Goal: Check status: Check status

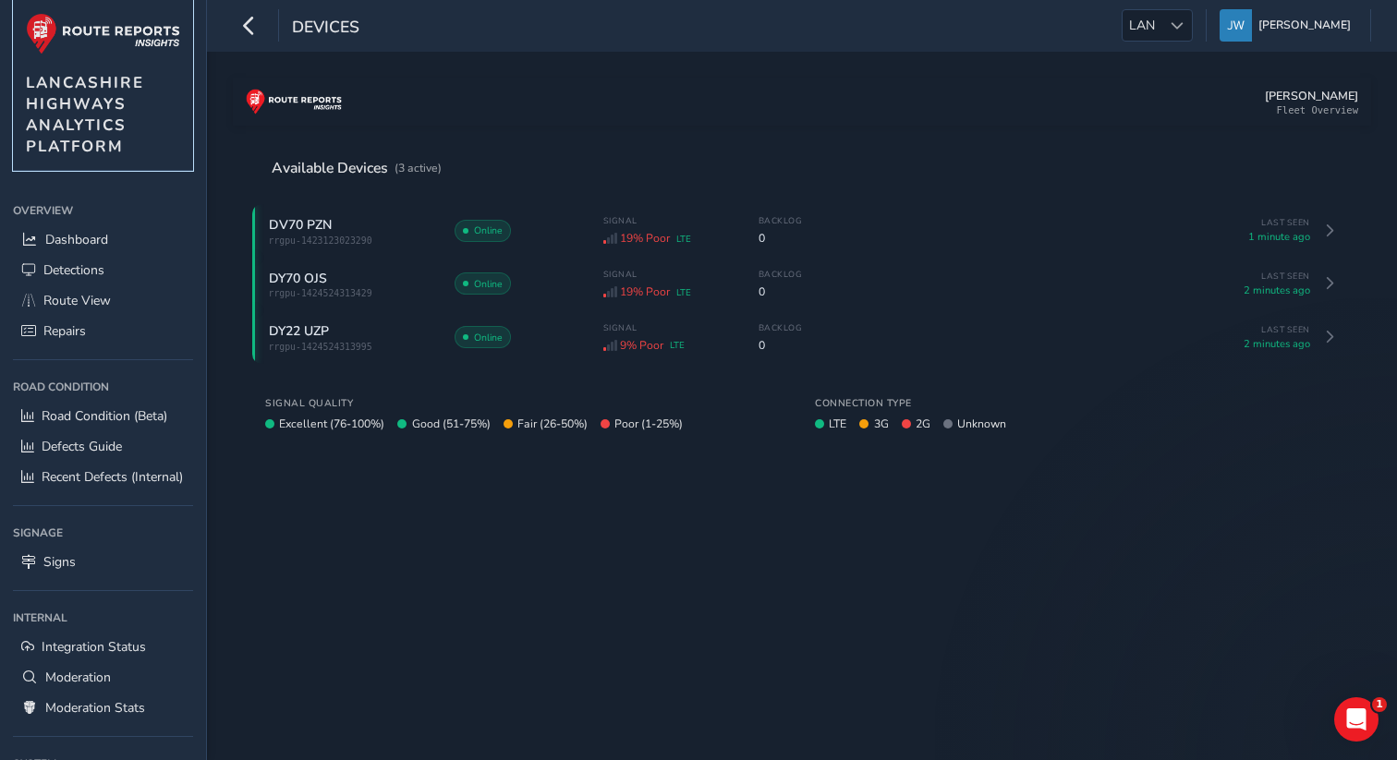
click at [76, 104] on span "LANCASHIRE HIGHWAYS ANALYTICS PLATFORM" at bounding box center [85, 114] width 118 height 85
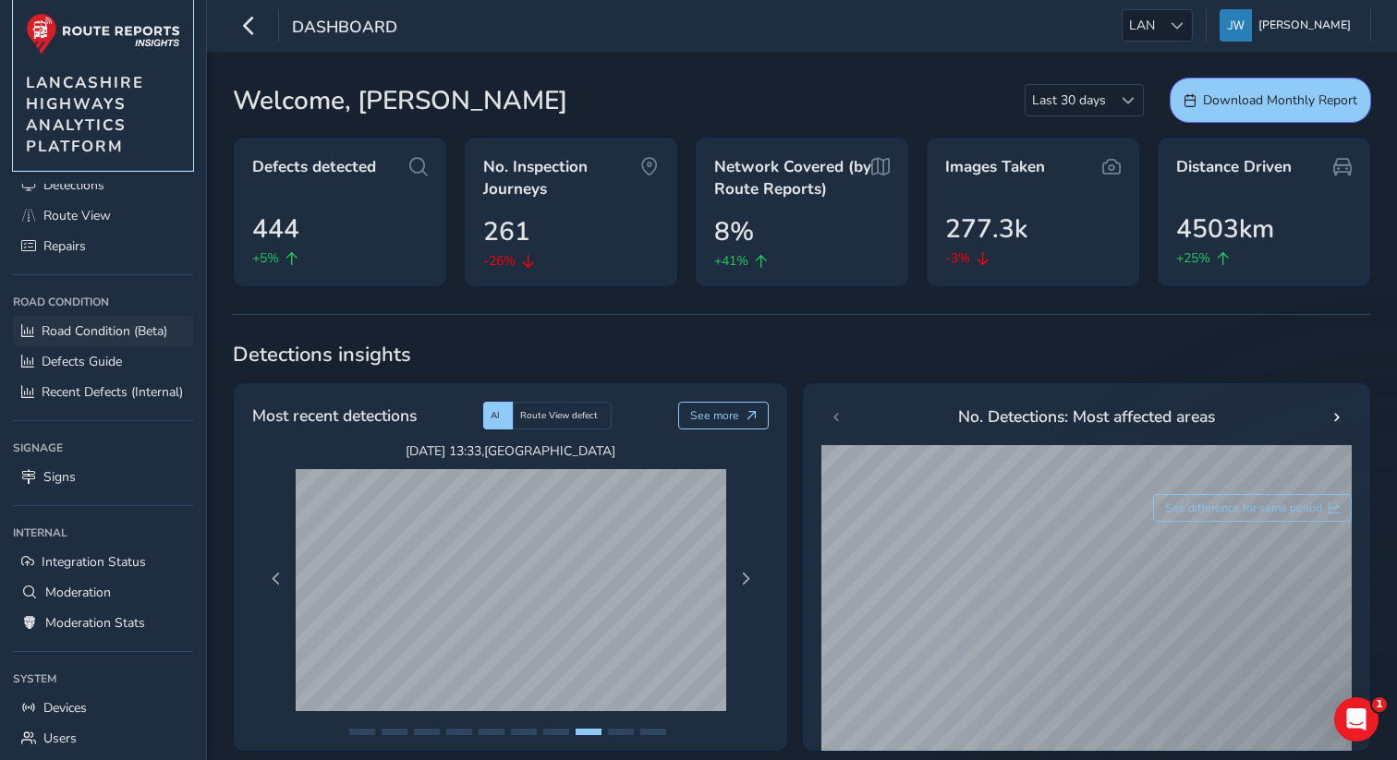
scroll to position [158, 0]
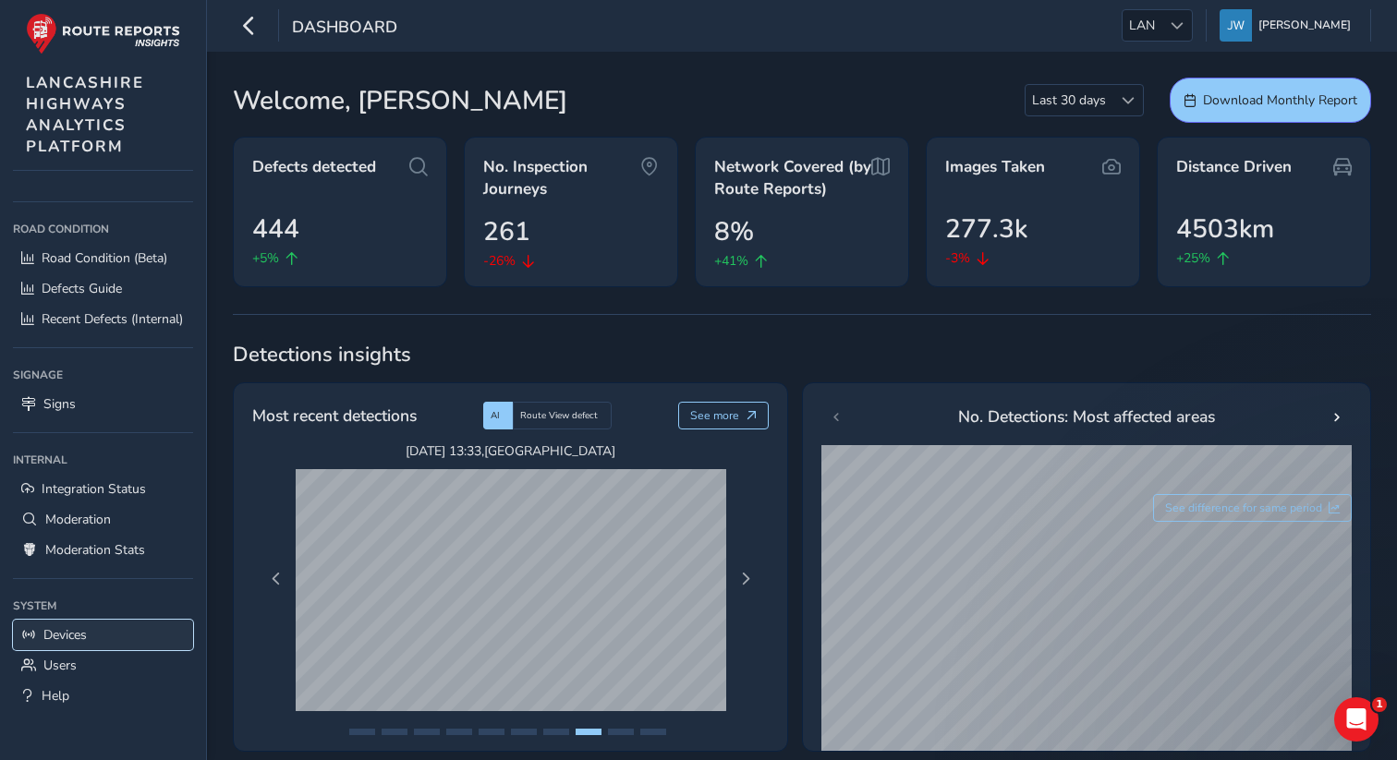
click at [92, 628] on link "Devices" at bounding box center [103, 635] width 180 height 30
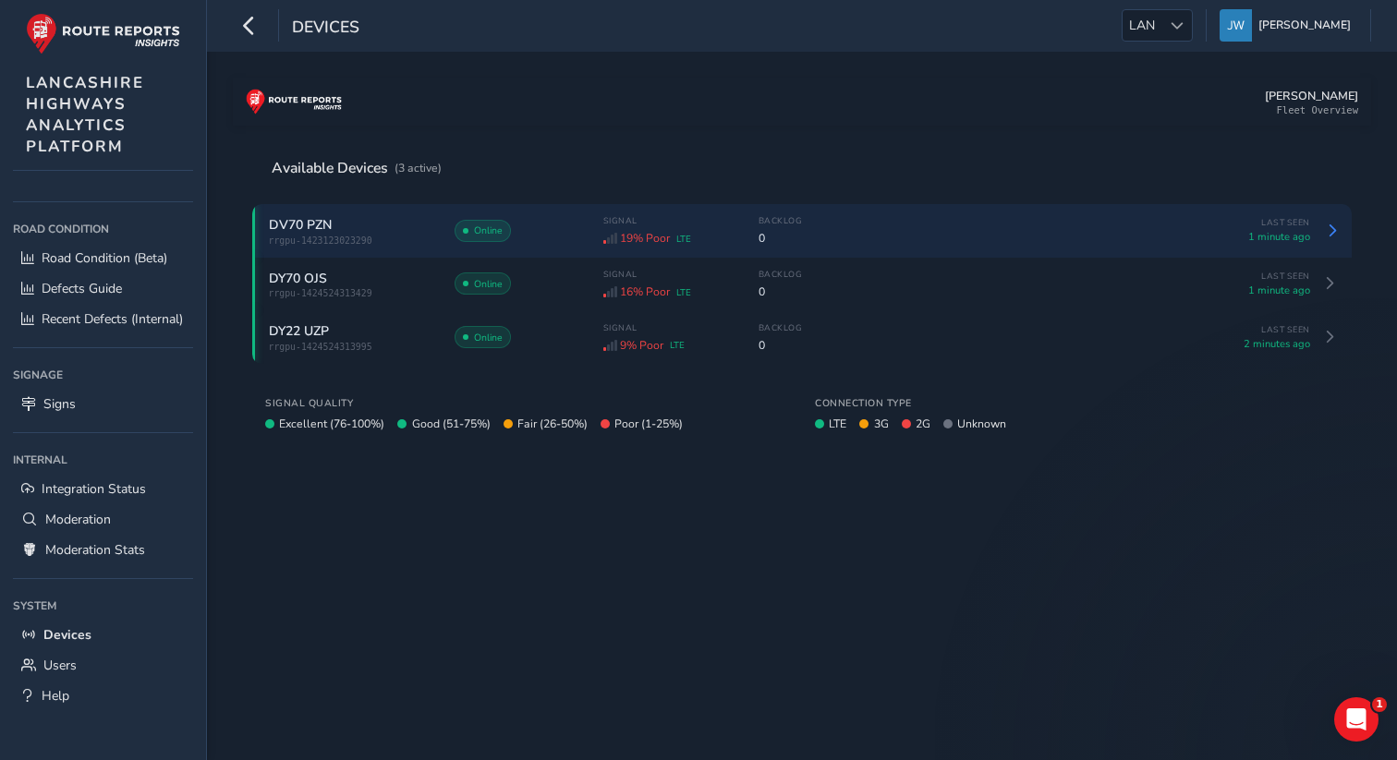
click at [417, 237] on span "rrgpu-1423123023290" at bounding box center [352, 241] width 166 height 10
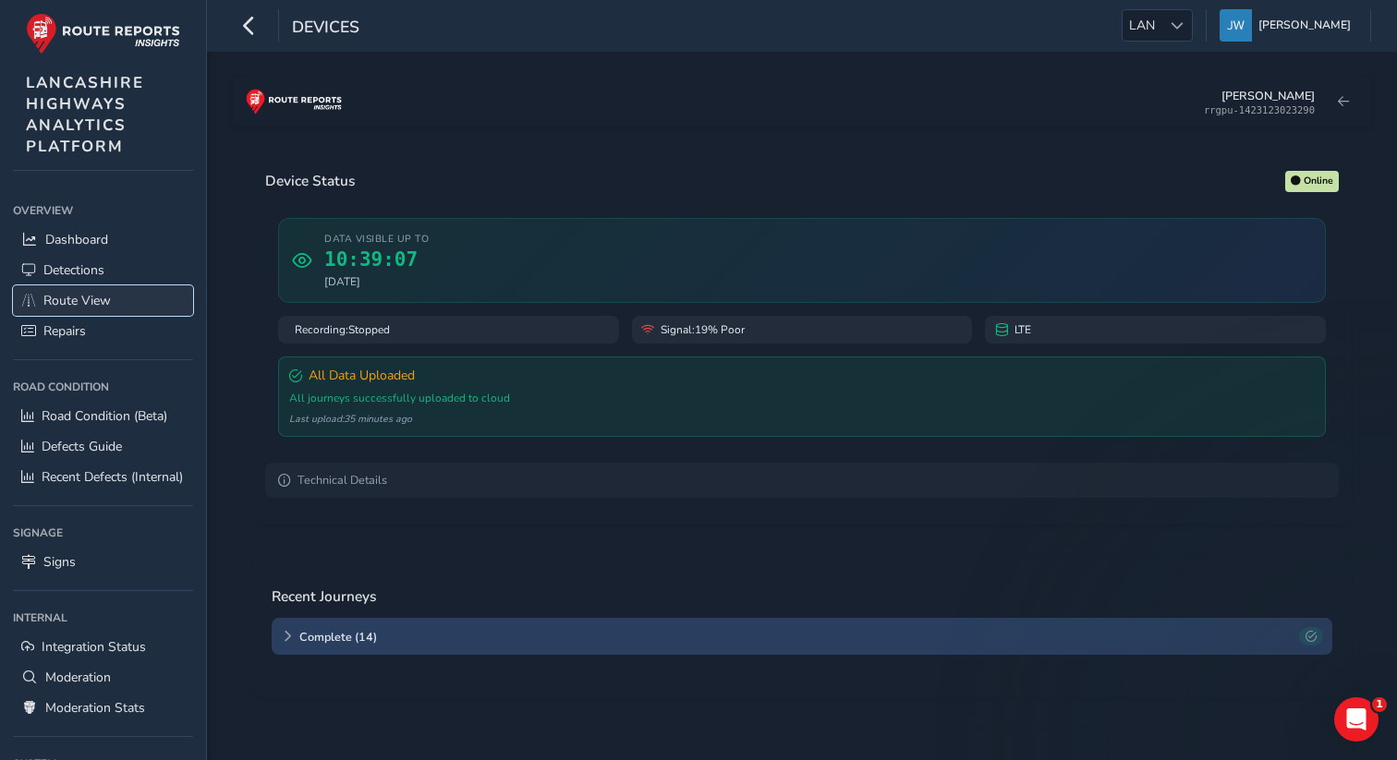
click at [76, 295] on span "Route View" at bounding box center [76, 301] width 67 height 18
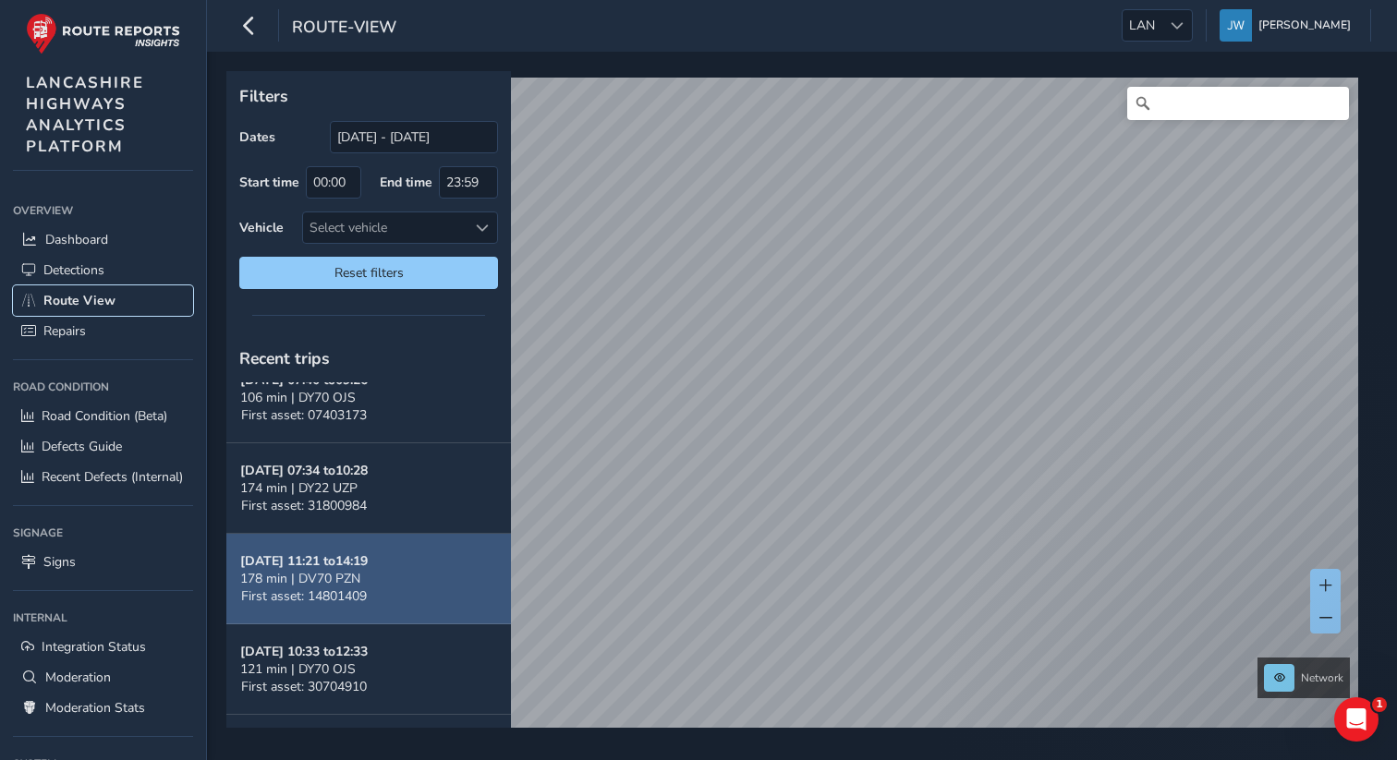
scroll to position [138, 0]
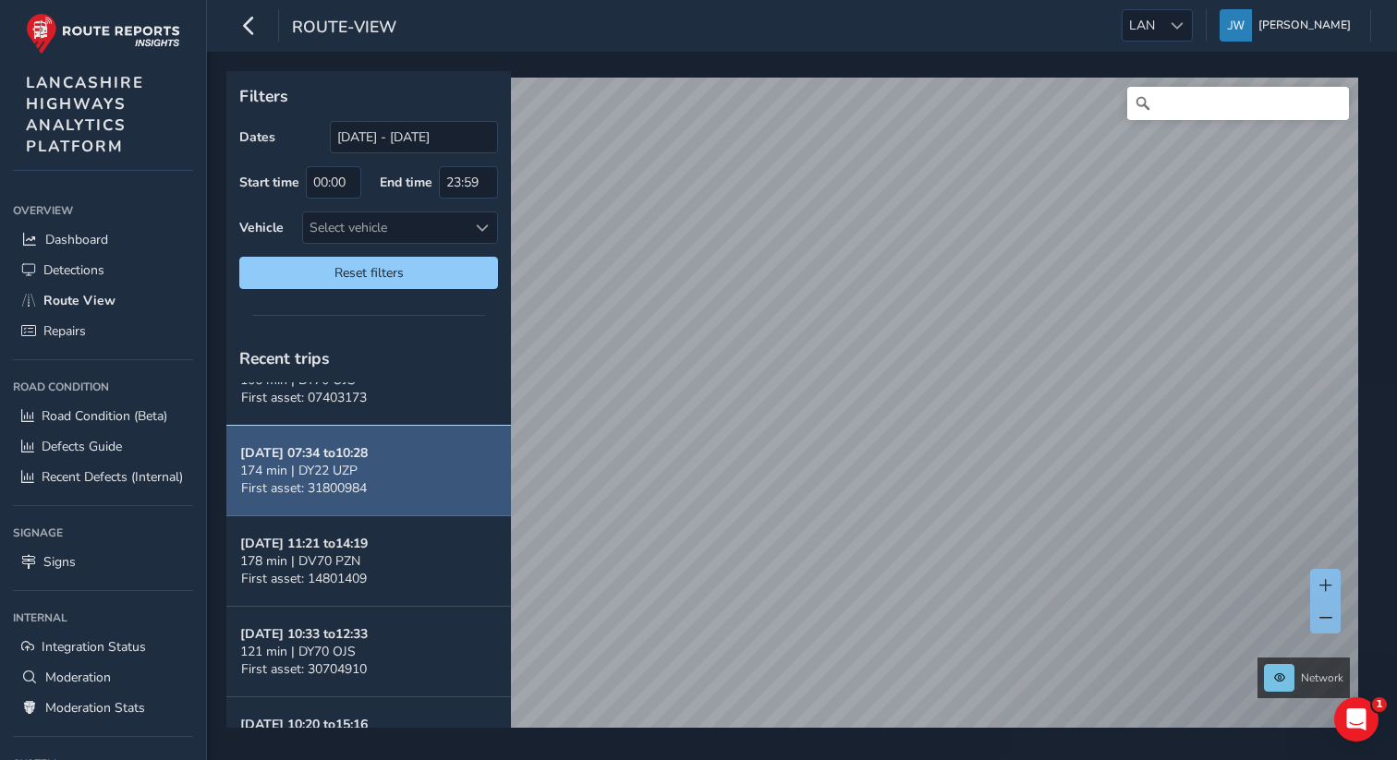
click at [346, 499] on button "[DATE] 07:34 to 10:28 174 min | DY22 UZP First asset: 31800984" at bounding box center [368, 471] width 285 height 91
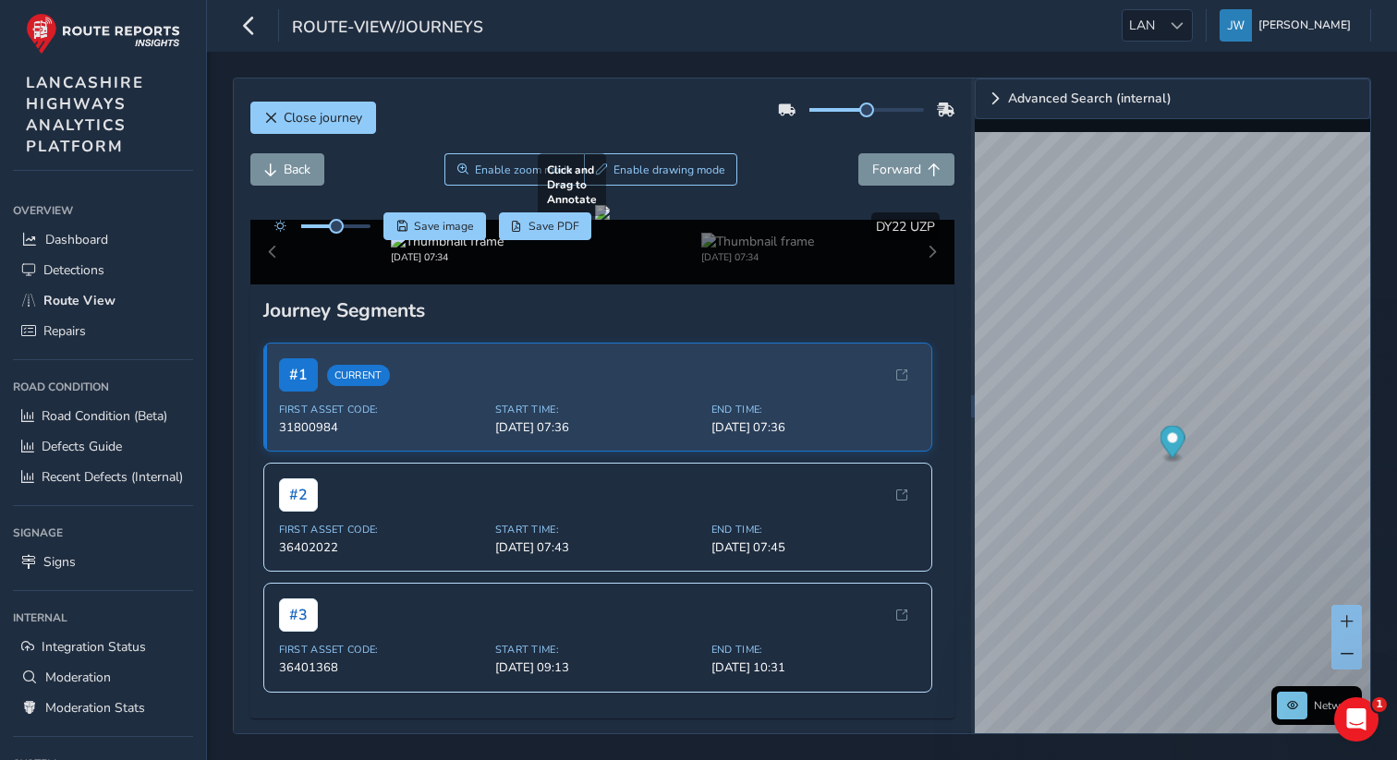
scroll to position [427, 0]
